Goal: Task Accomplishment & Management: Manage account settings

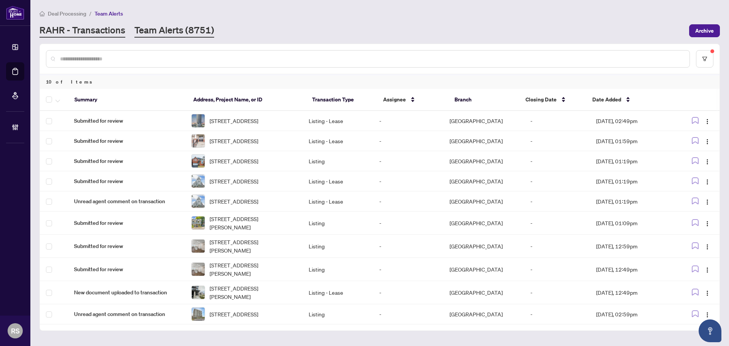
click at [88, 27] on link "RAHR - Transactions" at bounding box center [82, 31] width 86 height 14
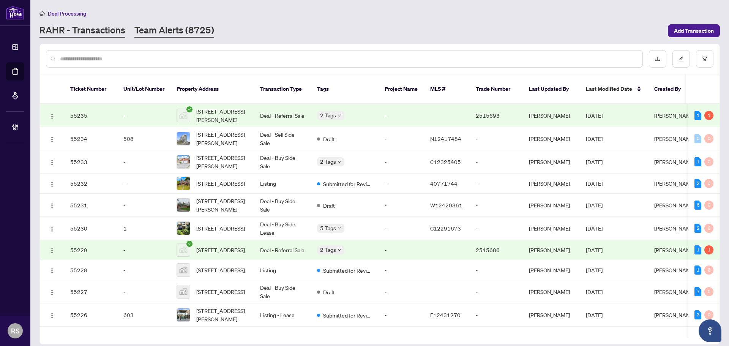
click at [177, 29] on link "Team Alerts (8725)" at bounding box center [174, 31] width 80 height 14
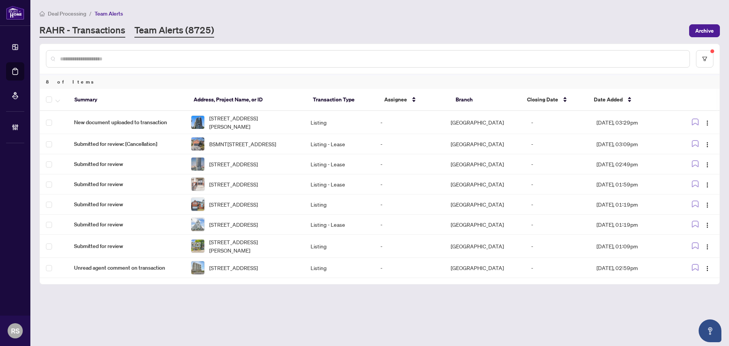
click at [73, 32] on link "RAHR - Transactions" at bounding box center [82, 31] width 86 height 14
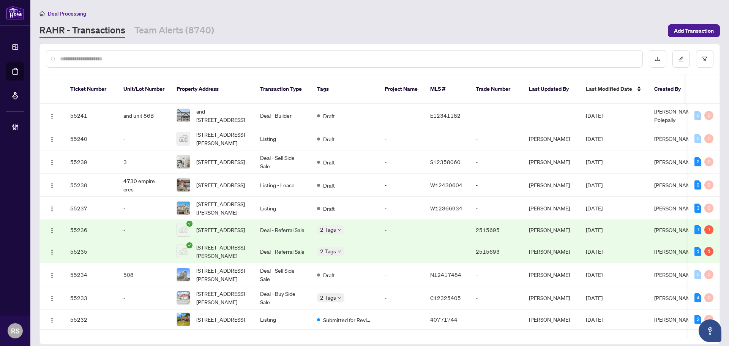
click at [93, 60] on input "text" at bounding box center [348, 59] width 576 height 8
click at [103, 56] on input "text" at bounding box center [348, 59] width 576 height 8
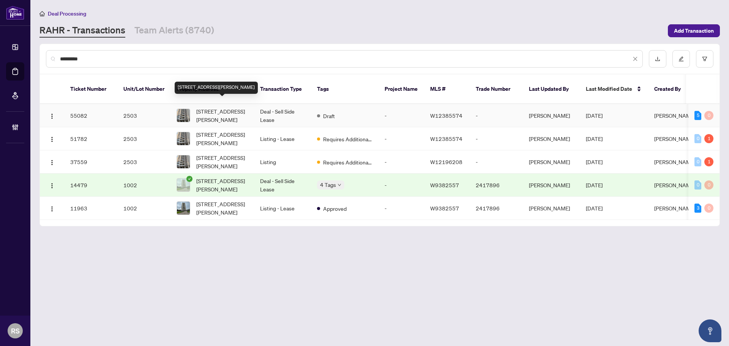
type input "*********"
click at [213, 107] on span "[STREET_ADDRESS][PERSON_NAME]" at bounding box center [222, 115] width 52 height 17
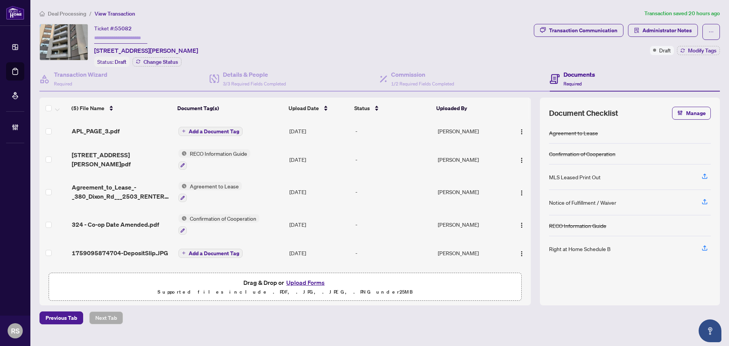
click at [65, 15] on span "Deal Processing" at bounding box center [67, 13] width 38 height 7
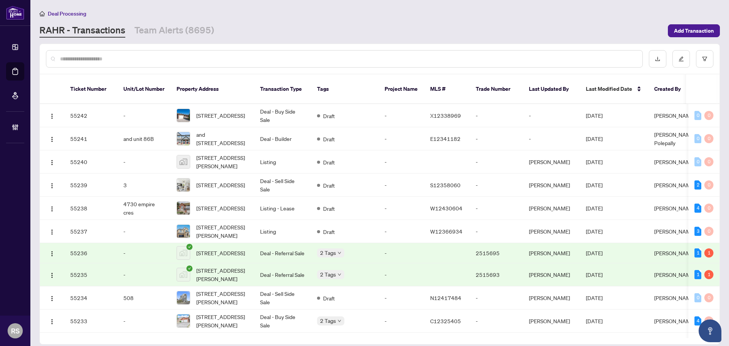
drag, startPoint x: 73, startPoint y: 30, endPoint x: 74, endPoint y: 37, distance: 7.3
click at [73, 30] on link "RAHR - Transactions" at bounding box center [82, 31] width 86 height 14
click at [75, 57] on input "text" at bounding box center [348, 59] width 576 height 8
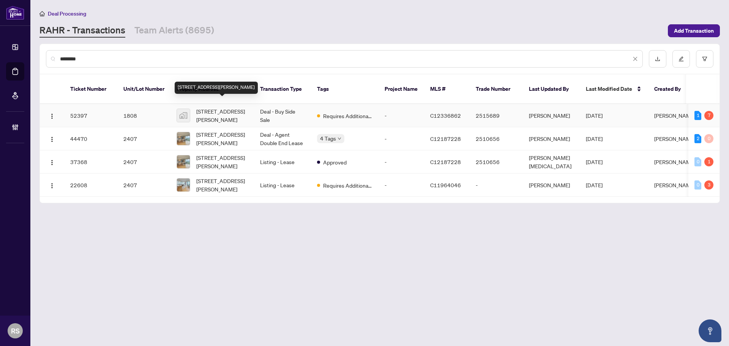
type input "********"
click at [211, 107] on span "[STREET_ADDRESS][PERSON_NAME]" at bounding box center [222, 115] width 52 height 17
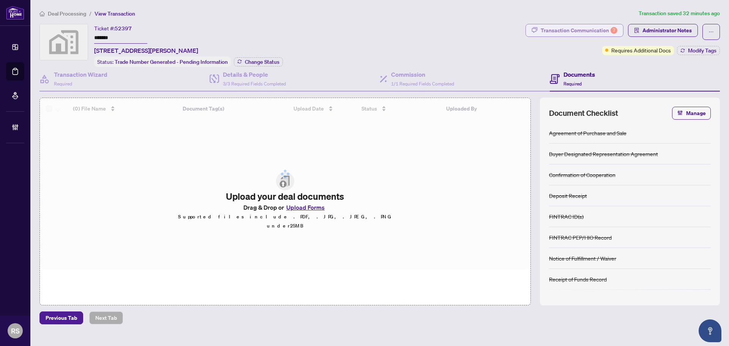
click at [577, 30] on div "Transaction Communication 7" at bounding box center [579, 30] width 77 height 12
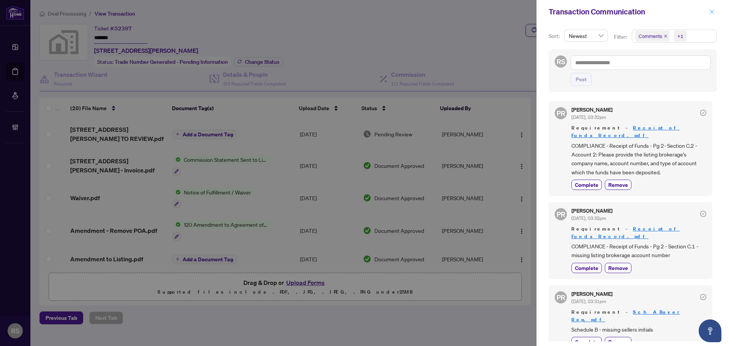
click at [716, 12] on button "button" at bounding box center [712, 11] width 10 height 9
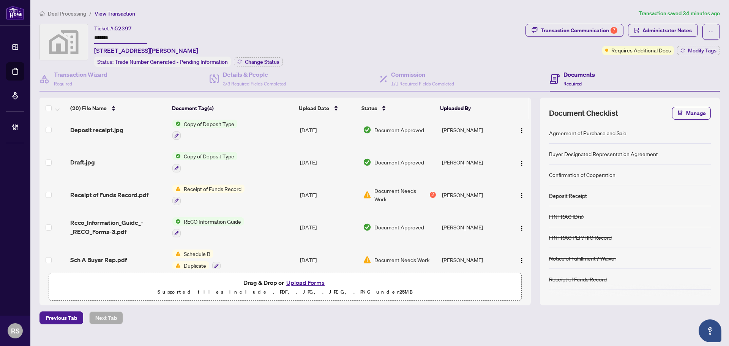
scroll to position [266, 0]
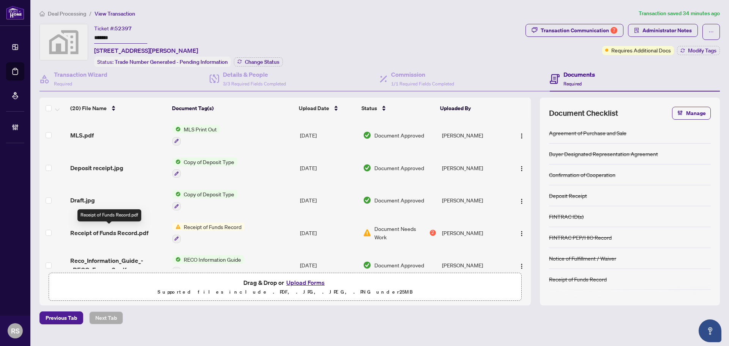
click at [121, 232] on span "Receipt of Funds Record.pdf" at bounding box center [109, 232] width 78 height 9
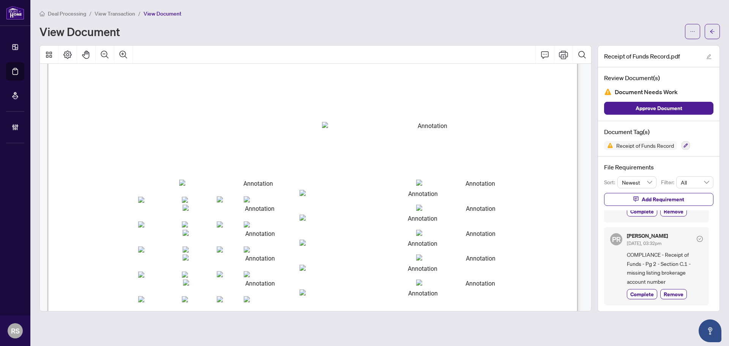
scroll to position [722, 0]
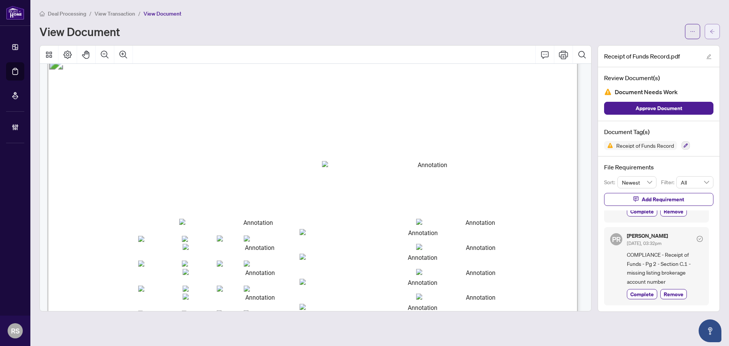
click at [713, 32] on icon "arrow-left" at bounding box center [712, 31] width 5 height 4
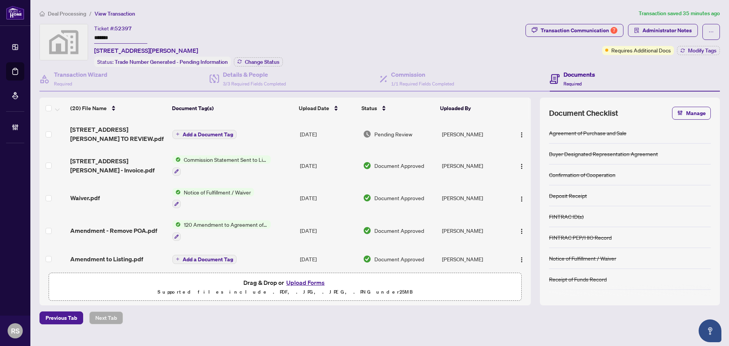
click at [703, 74] on div "Documents Required" at bounding box center [635, 79] width 170 height 25
click at [55, 14] on span "Deal Processing" at bounding box center [67, 13] width 38 height 7
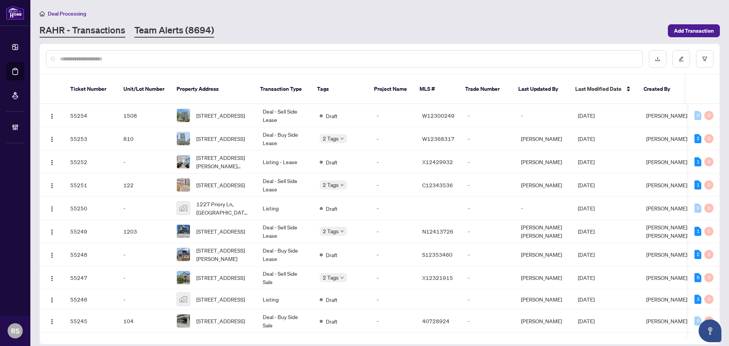
click at [164, 31] on link "Team Alerts (8694)" at bounding box center [174, 31] width 80 height 14
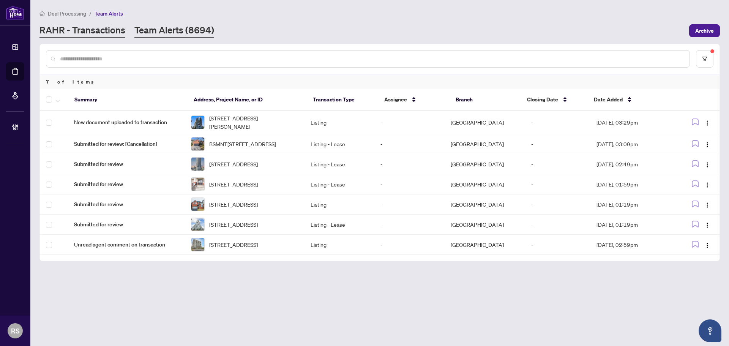
click at [89, 28] on link "RAHR - Transactions" at bounding box center [82, 31] width 86 height 14
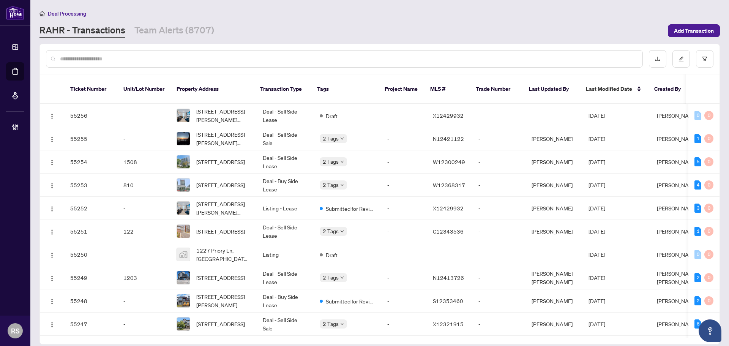
click at [120, 58] on input "text" at bounding box center [348, 59] width 576 height 8
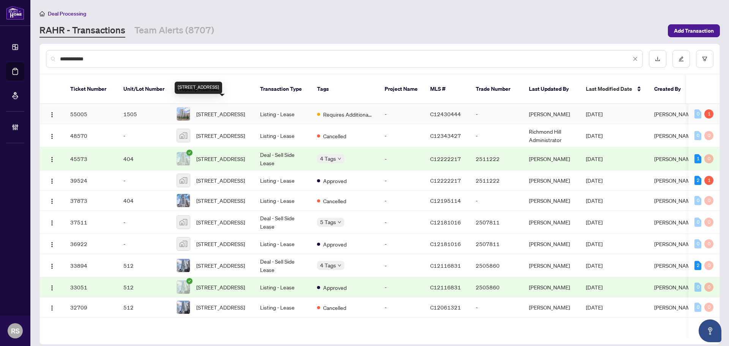
type input "**********"
click at [204, 110] on span "[STREET_ADDRESS]" at bounding box center [220, 114] width 49 height 8
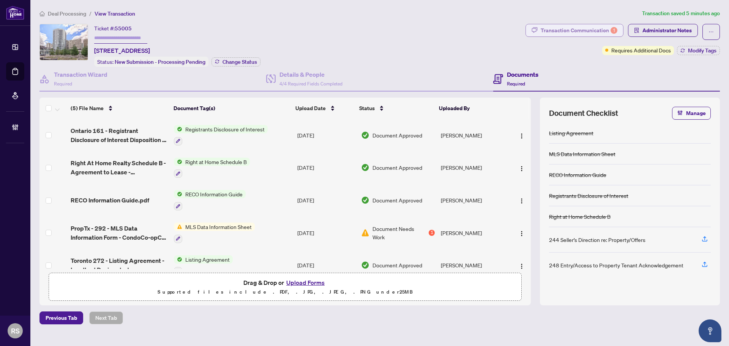
click at [575, 30] on div "Transaction Communication 1" at bounding box center [579, 30] width 77 height 12
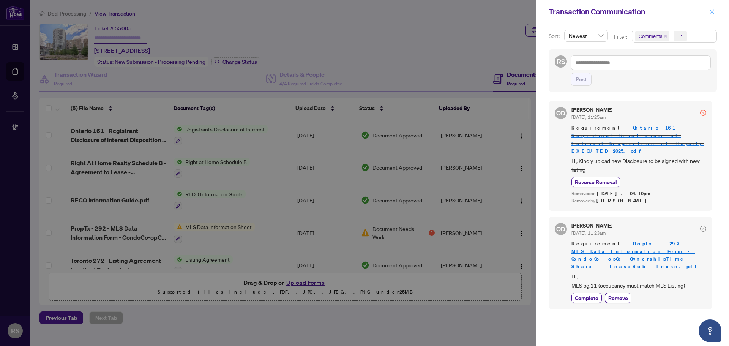
click at [712, 13] on icon "close" at bounding box center [711, 11] width 5 height 5
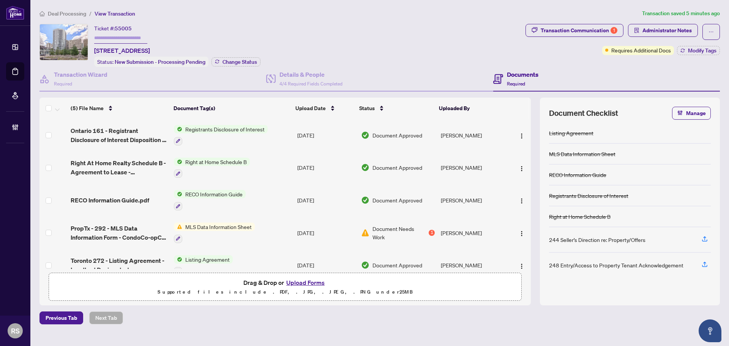
scroll to position [14, 0]
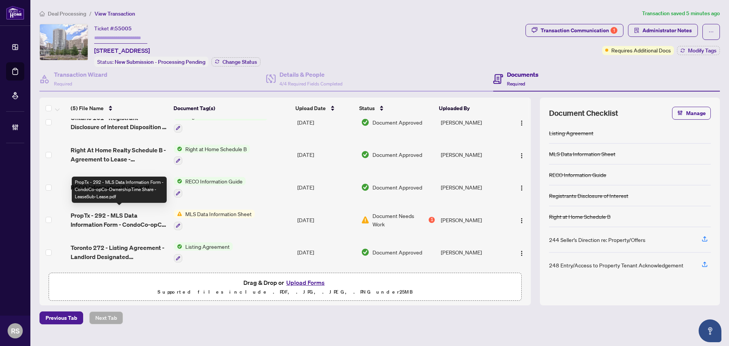
click at [102, 216] on span "PropTx - 292 - MLS Data Information Form - CondoCo-opCo-OwnershipTime Share - L…" at bounding box center [119, 220] width 97 height 18
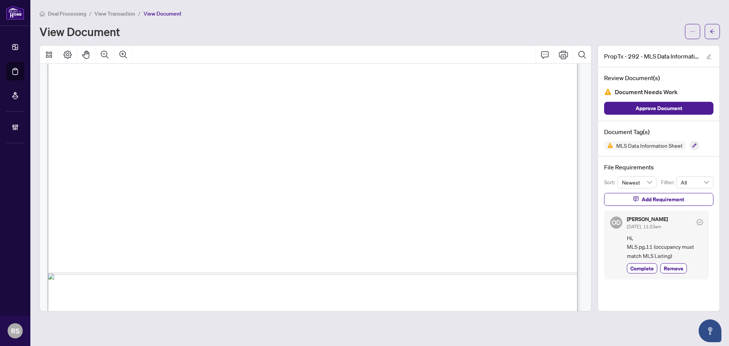
scroll to position [380, 0]
click at [646, 269] on span "Complete" at bounding box center [642, 268] width 24 height 8
click at [713, 33] on icon "arrow-left" at bounding box center [712, 31] width 5 height 5
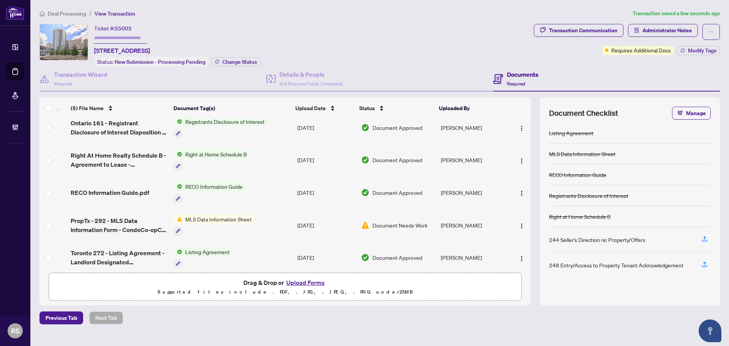
scroll to position [14, 0]
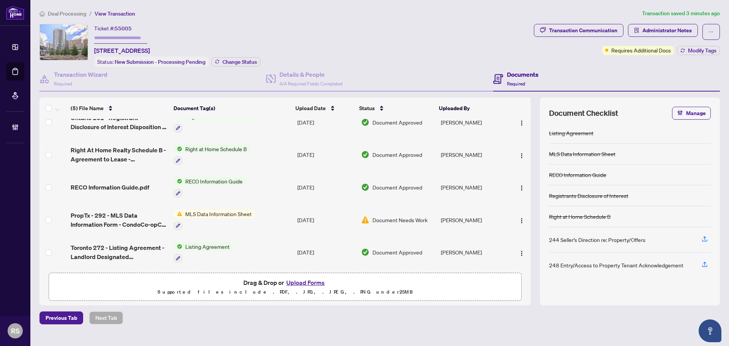
click at [697, 68] on div "Documents Required" at bounding box center [606, 79] width 227 height 25
click at [665, 28] on span "Administrator Notes" at bounding box center [667, 30] width 49 height 12
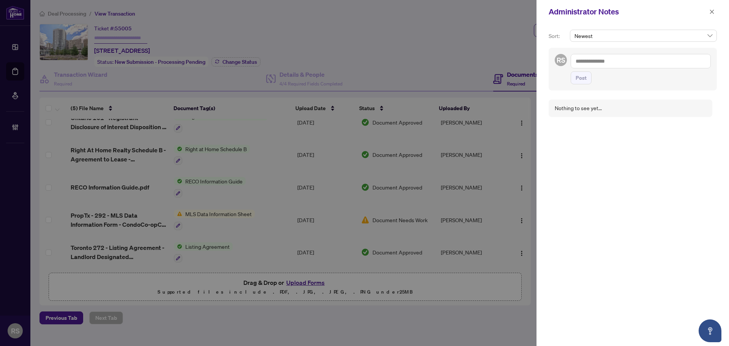
click at [600, 60] on textarea at bounding box center [641, 61] width 140 height 14
click at [610, 67] on span "[PERSON_NAME]" at bounding box center [634, 66] width 82 height 7
type textarea "**********"
drag, startPoint x: 575, startPoint y: 61, endPoint x: 657, endPoint y: 70, distance: 82.6
click at [657, 70] on textarea "**********" at bounding box center [640, 65] width 138 height 22
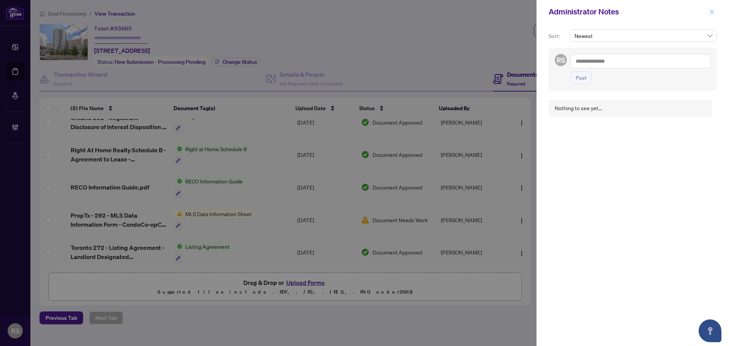
click at [715, 13] on button "button" at bounding box center [712, 11] width 10 height 9
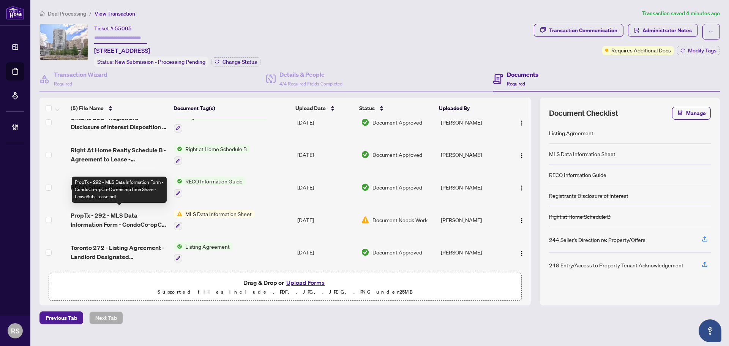
click at [92, 213] on span "PropTx - 292 - MLS Data Information Form - CondoCo-opCo-OwnershipTime Share - L…" at bounding box center [119, 220] width 97 height 18
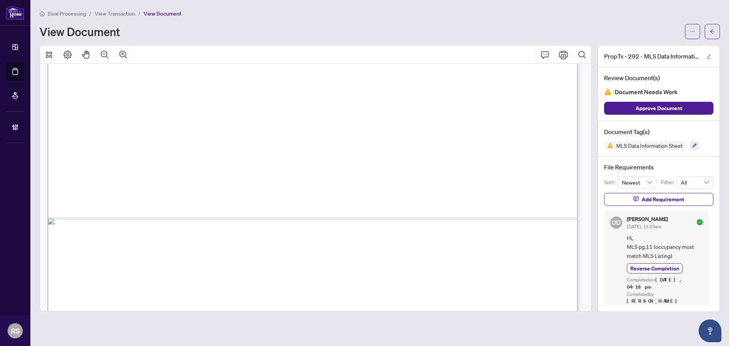
scroll to position [418, 0]
click at [182, 155] on span "2025" at bounding box center [175, 157] width 16 height 8
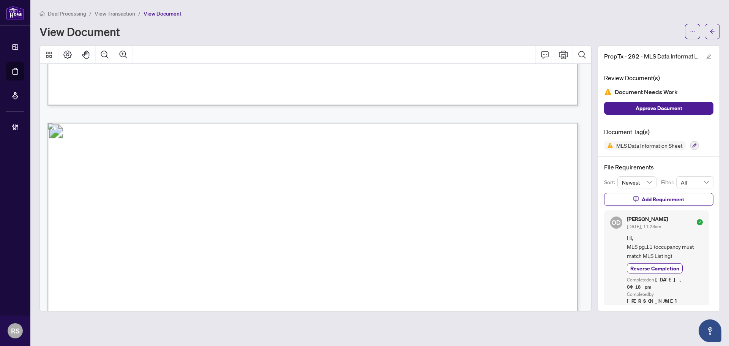
scroll to position [7026, 0]
